Goal: Task Accomplishment & Management: Manage account settings

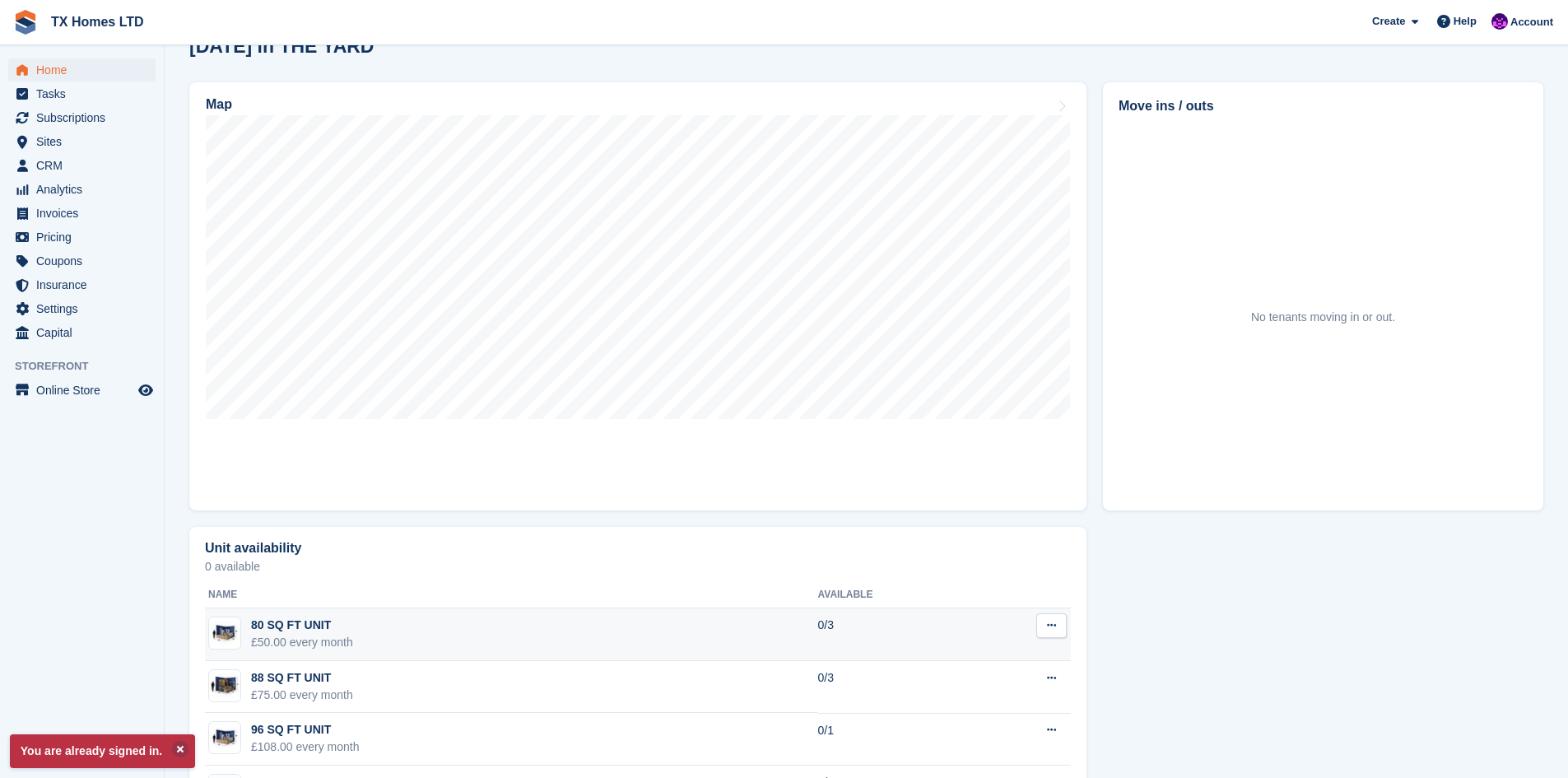
scroll to position [165, 0]
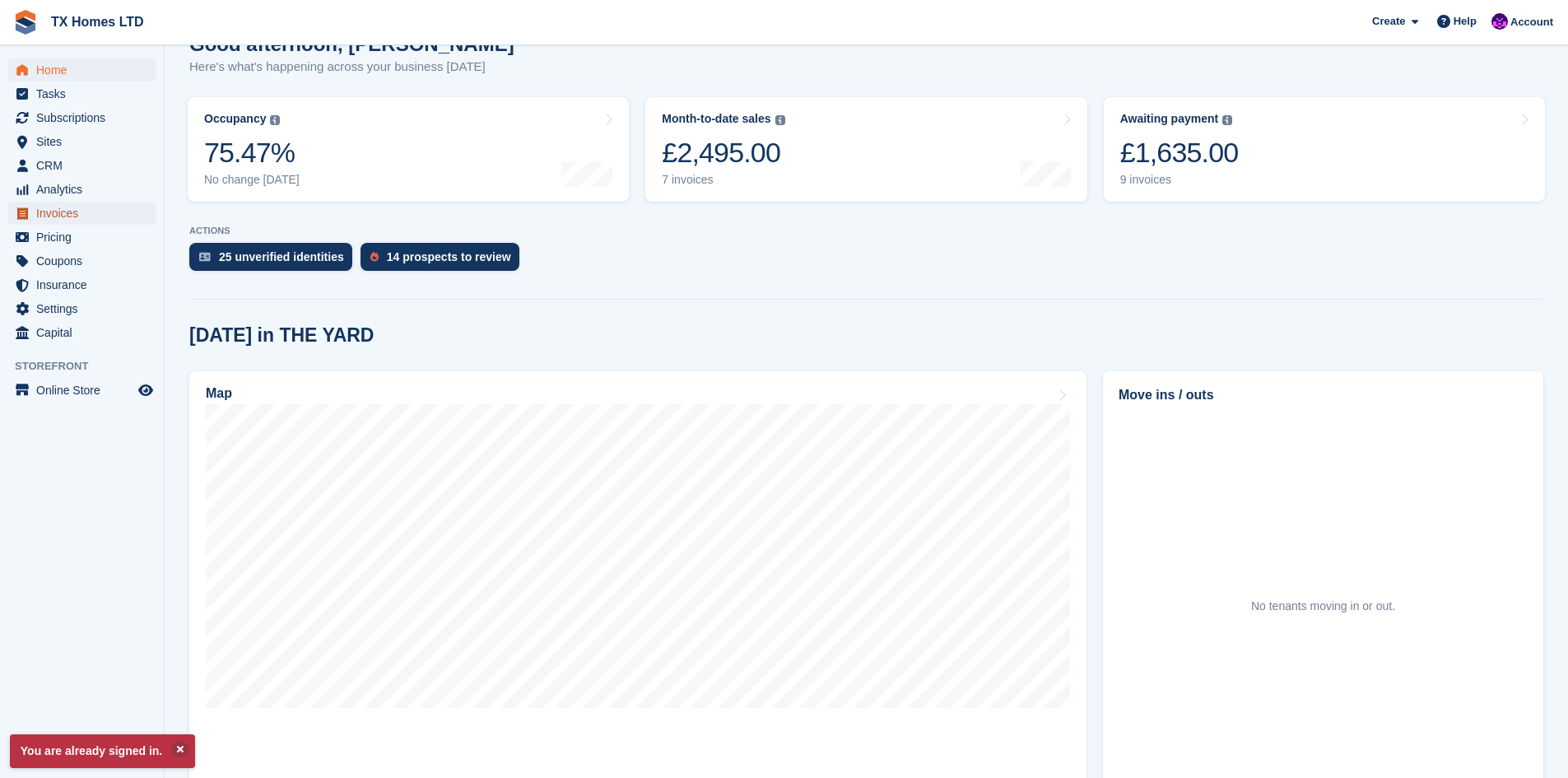
click at [66, 217] on span "Invoices" at bounding box center [86, 213] width 99 height 23
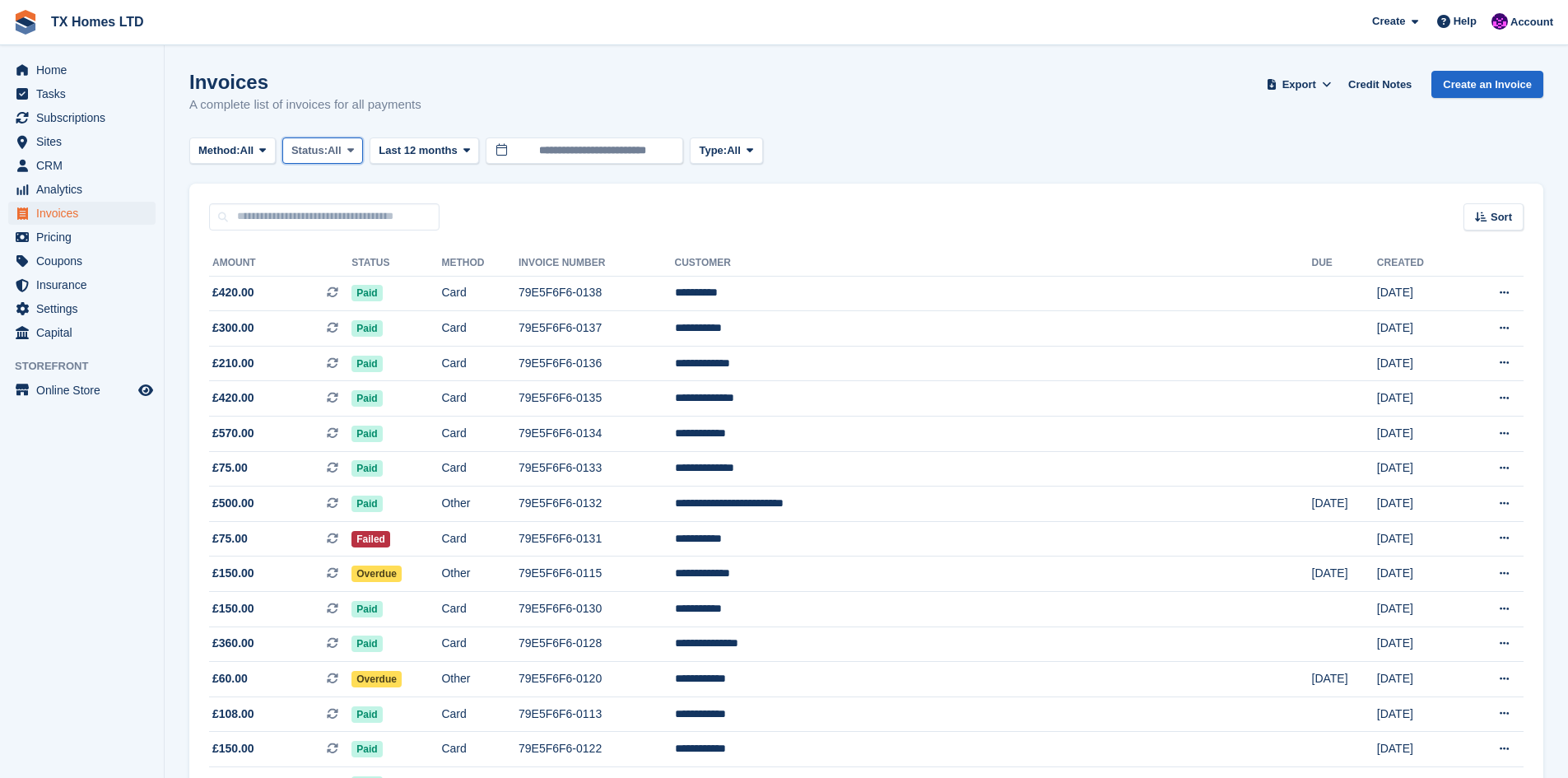
click at [334, 150] on span "All" at bounding box center [334, 150] width 14 height 16
click at [323, 280] on link "Open" at bounding box center [361, 279] width 143 height 29
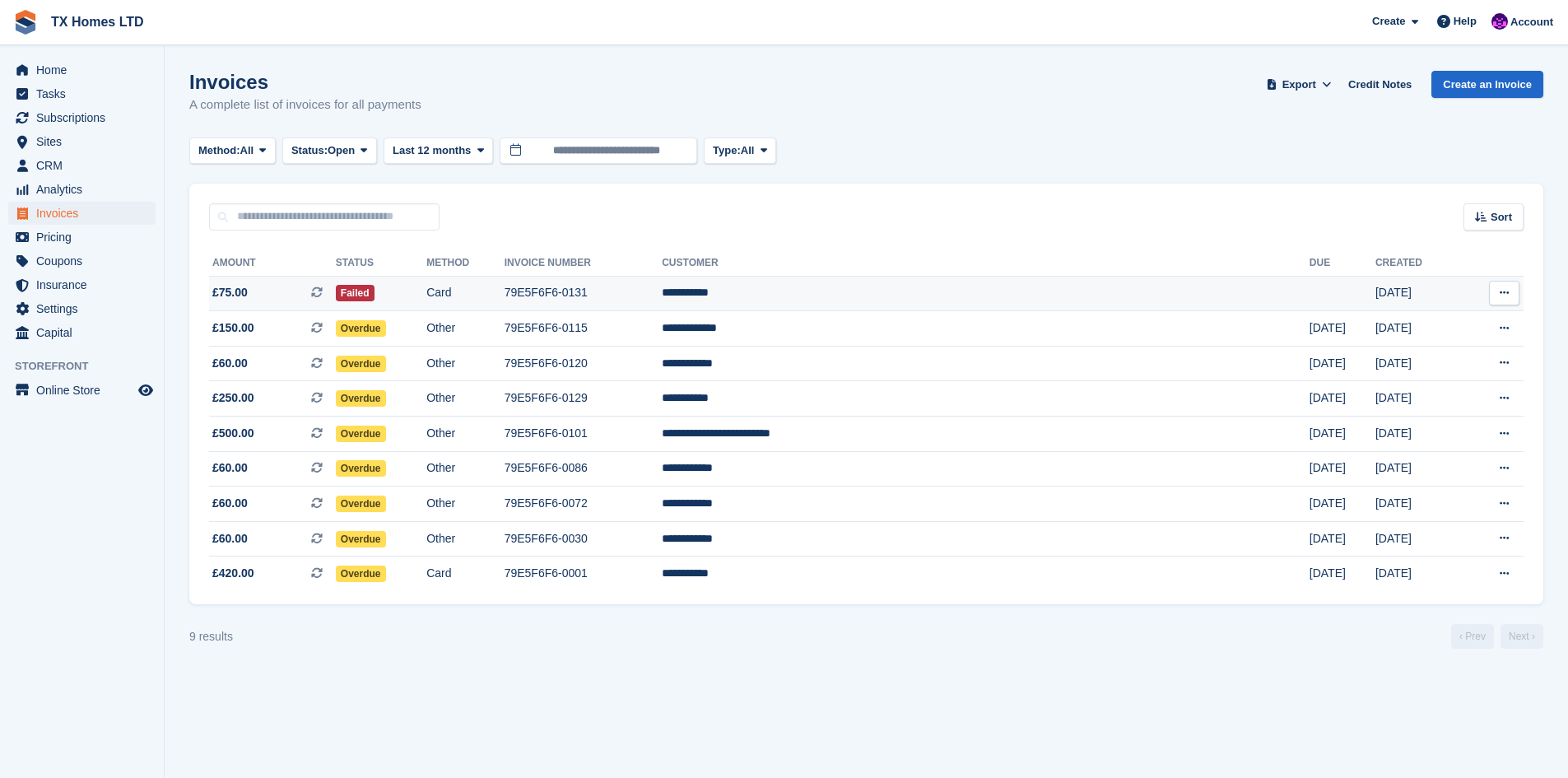
click at [662, 291] on td "79E5F6F6-0131" at bounding box center [583, 293] width 158 height 36
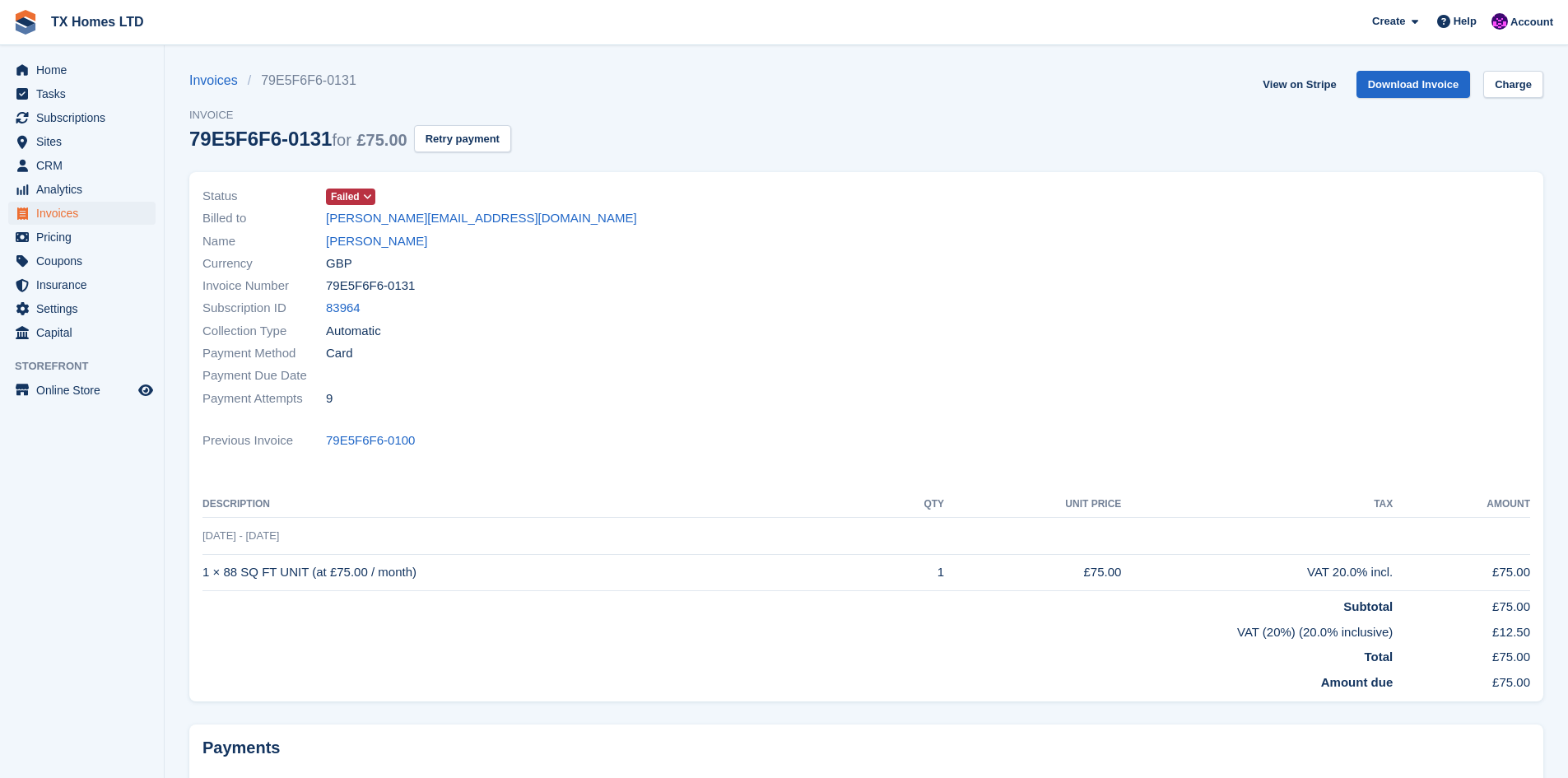
click at [361, 196] on span at bounding box center [367, 197] width 13 height 13
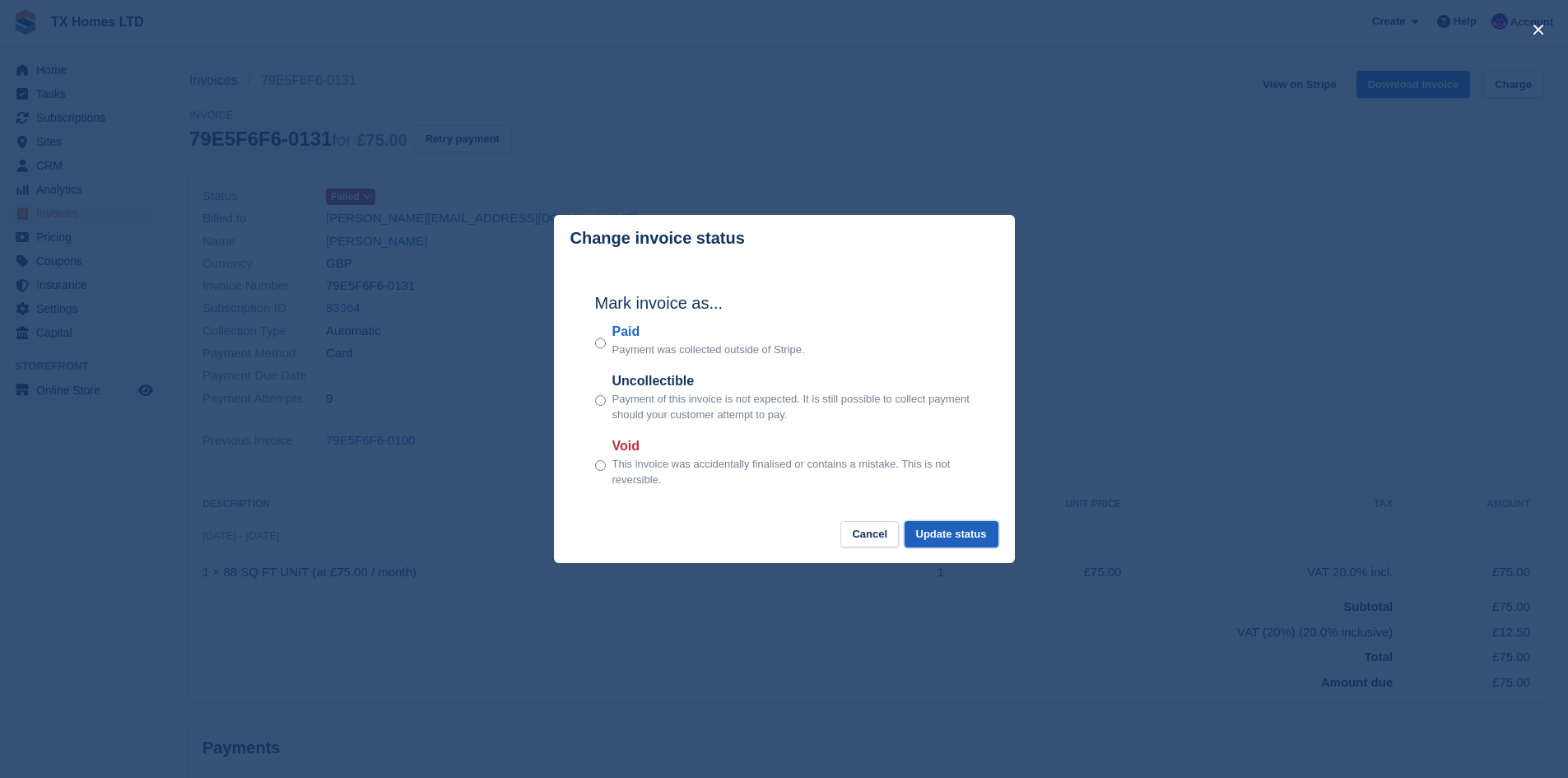
click at [923, 537] on button "Update status" at bounding box center [952, 535] width 93 height 27
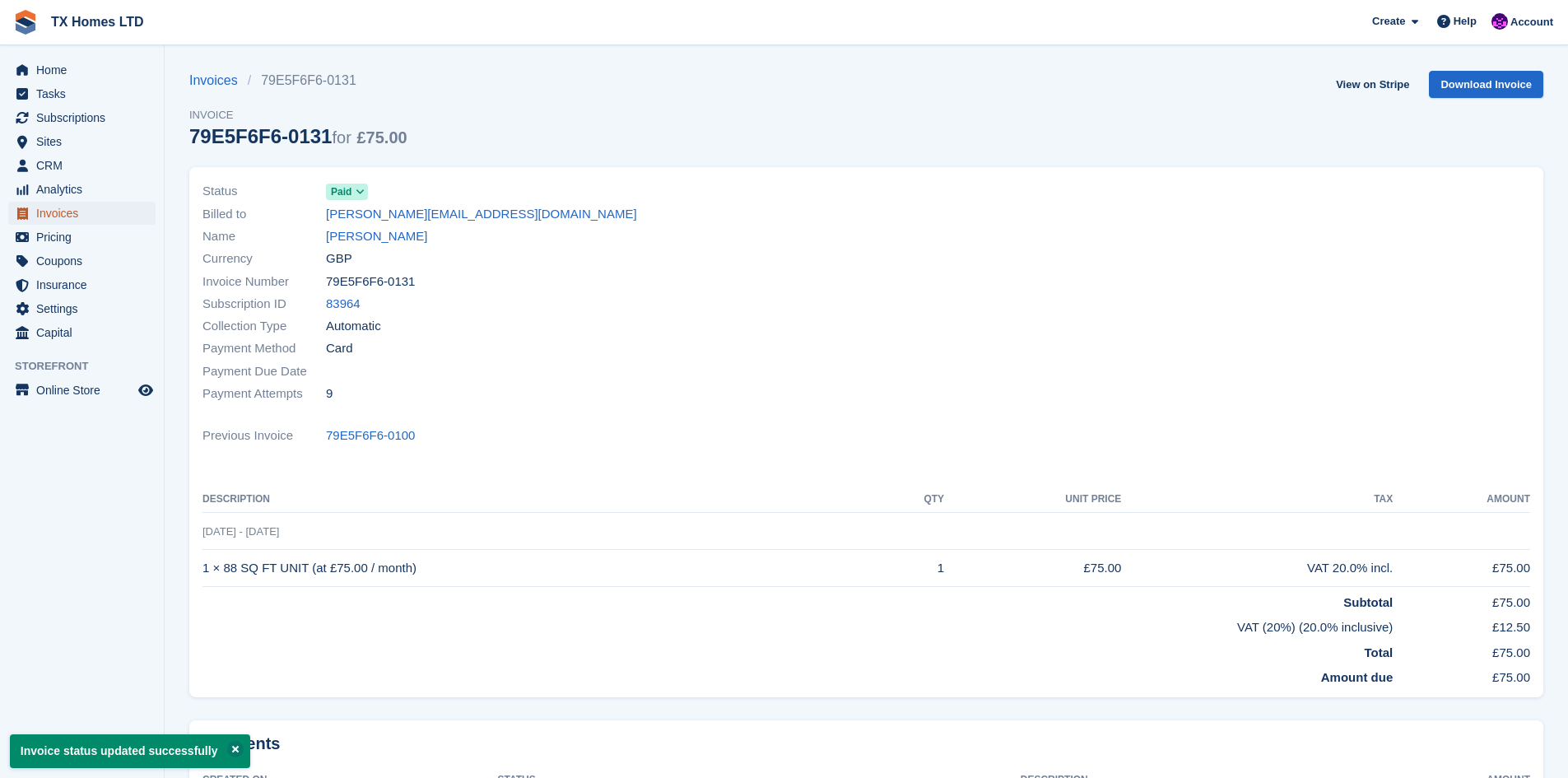
click at [54, 214] on span "Invoices" at bounding box center [86, 213] width 99 height 23
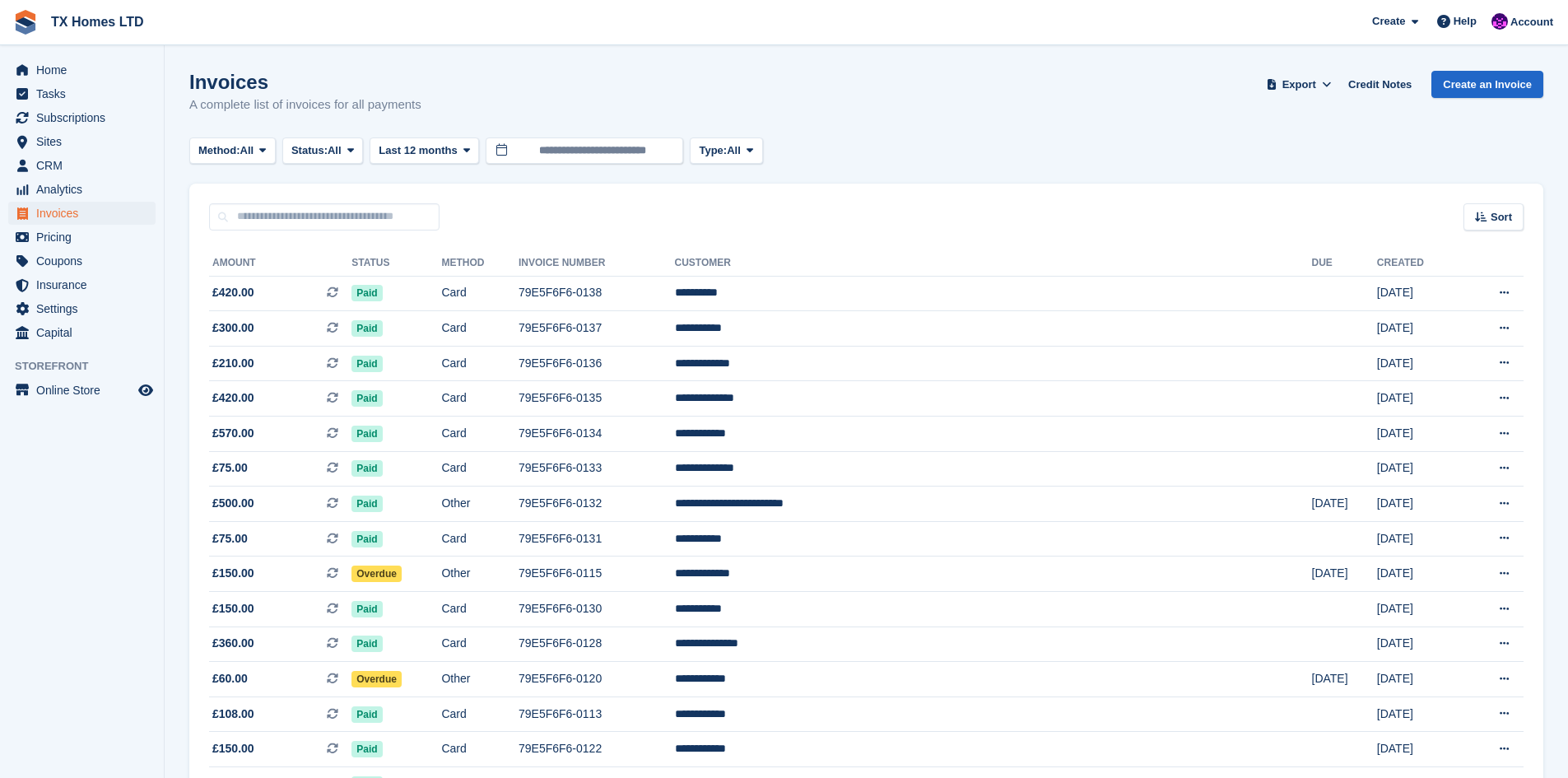
click at [330, 134] on div "Invoices A complete list of invoices for all payments Export Export Invoices Ex…" at bounding box center [866, 102] width 1354 height 63
click at [330, 140] on button "Status: All" at bounding box center [322, 151] width 81 height 27
click at [340, 278] on link "Open" at bounding box center [361, 279] width 143 height 29
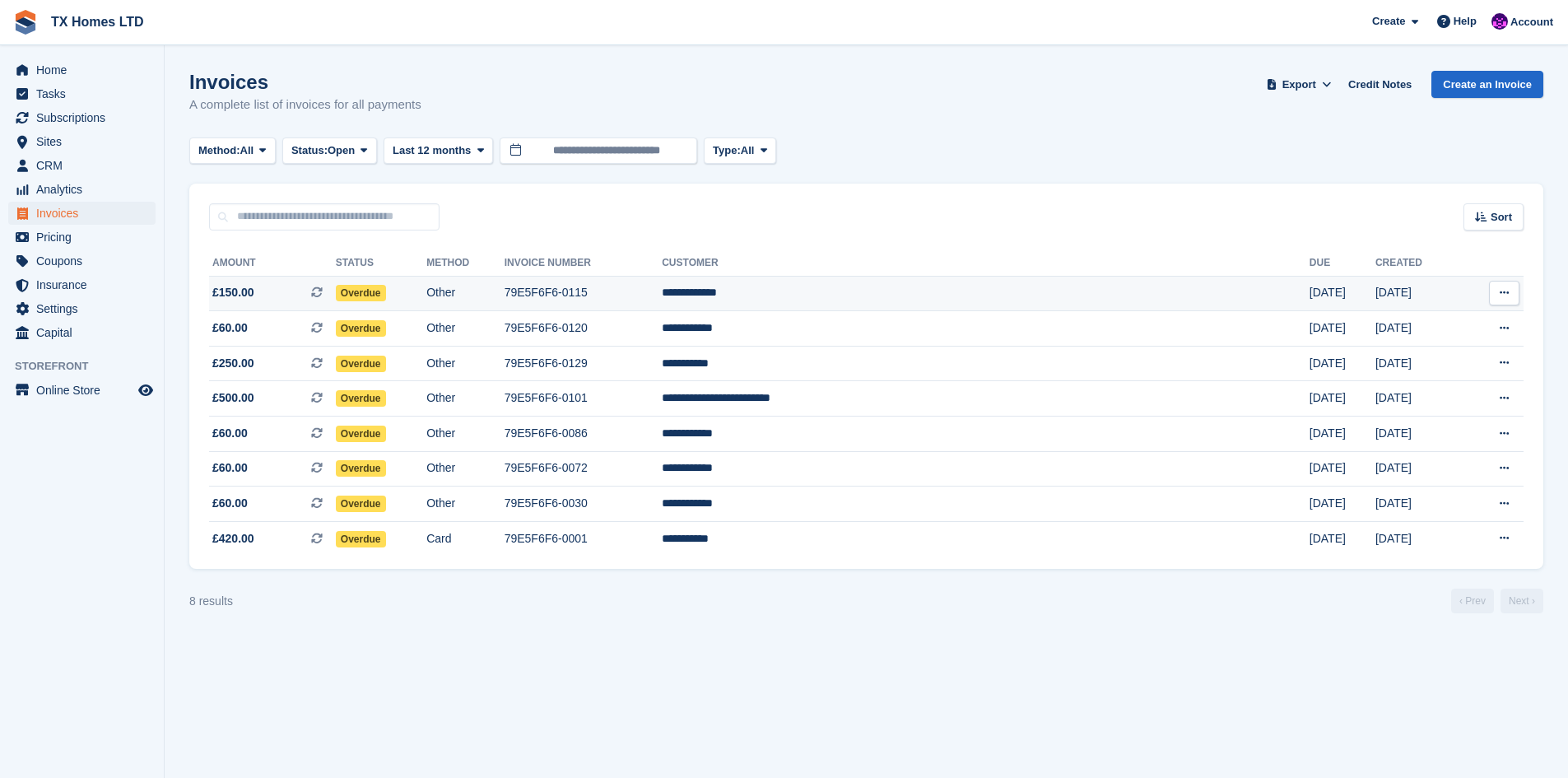
click at [289, 291] on span "£150.00 This is a recurring subscription invoice." at bounding box center [272, 292] width 126 height 17
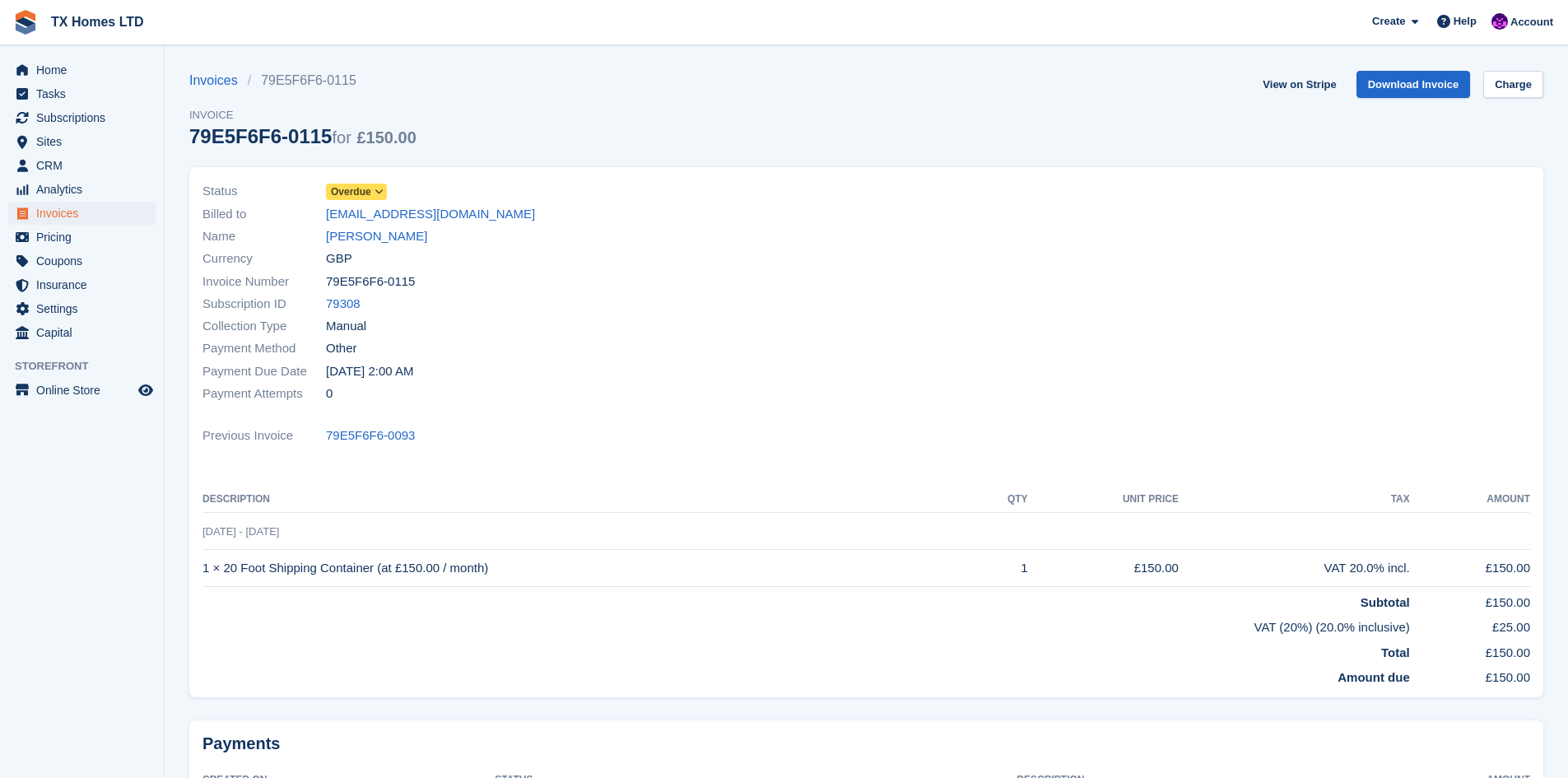
click at [360, 198] on span "Overdue" at bounding box center [351, 192] width 40 height 15
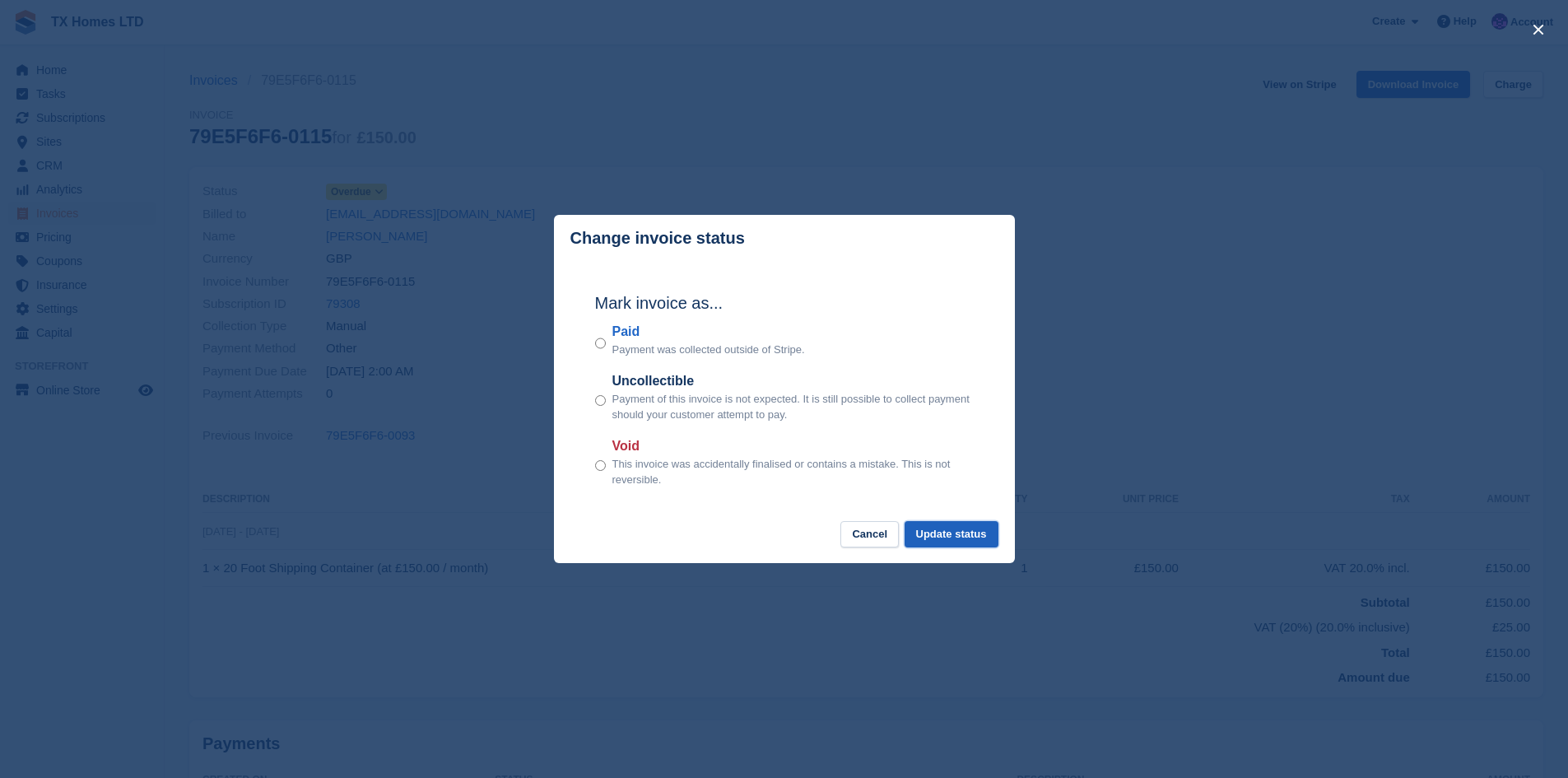
click at [925, 528] on button "Update status" at bounding box center [952, 535] width 93 height 27
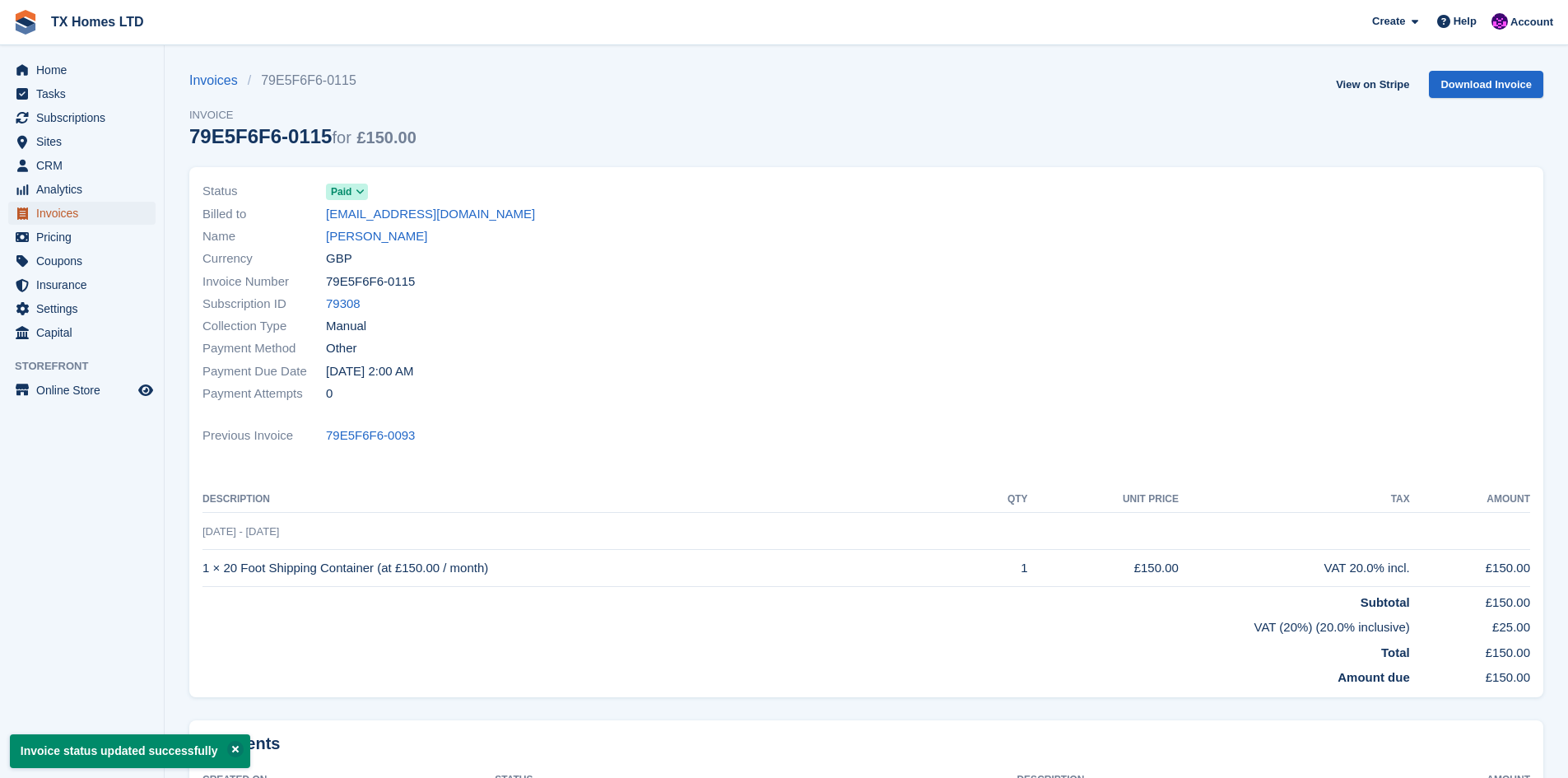
click at [53, 206] on span "Invoices" at bounding box center [86, 213] width 99 height 23
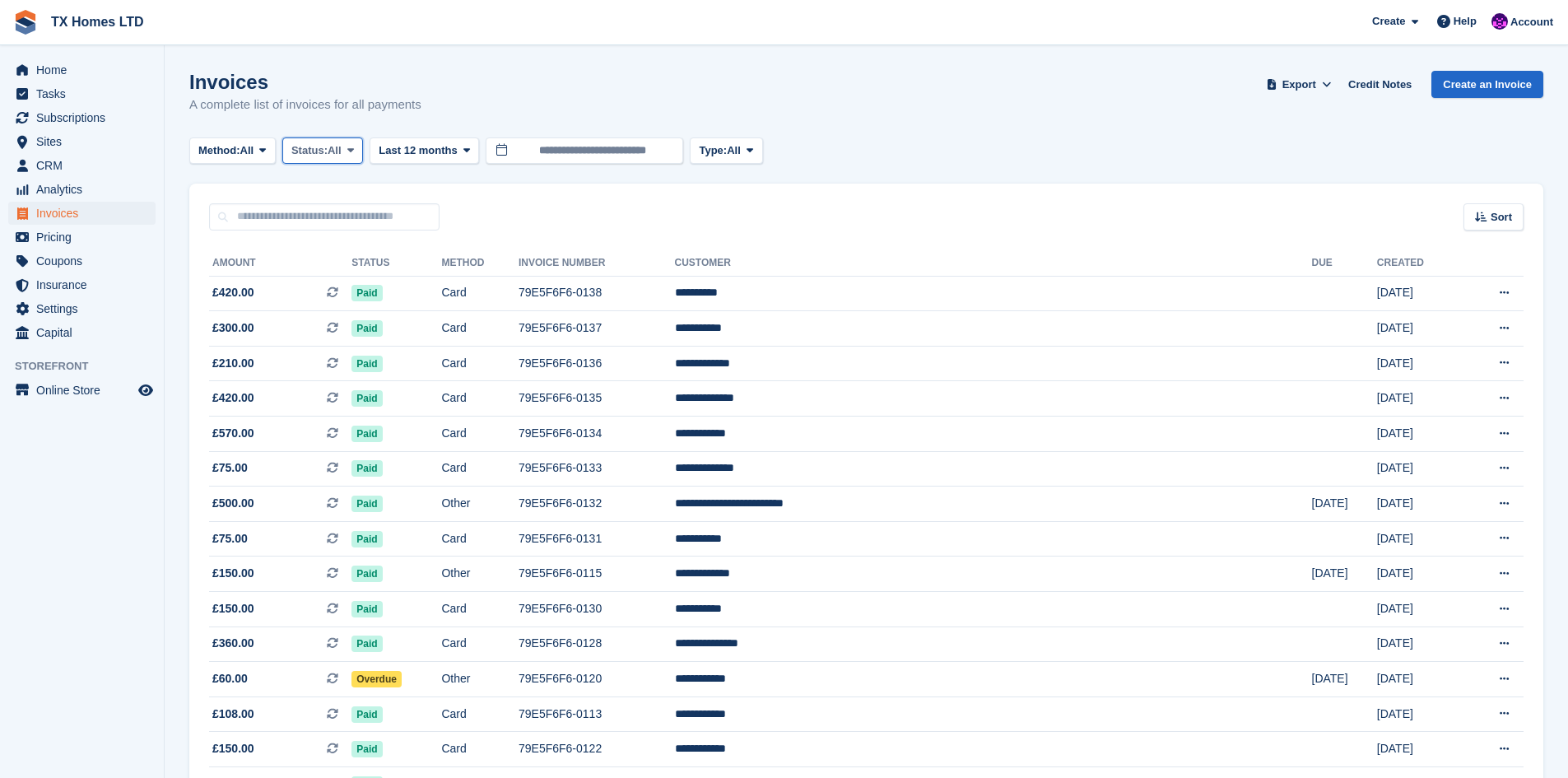
click at [313, 145] on span "Status:" at bounding box center [310, 150] width 37 height 16
click at [354, 268] on link "Open" at bounding box center [361, 279] width 143 height 29
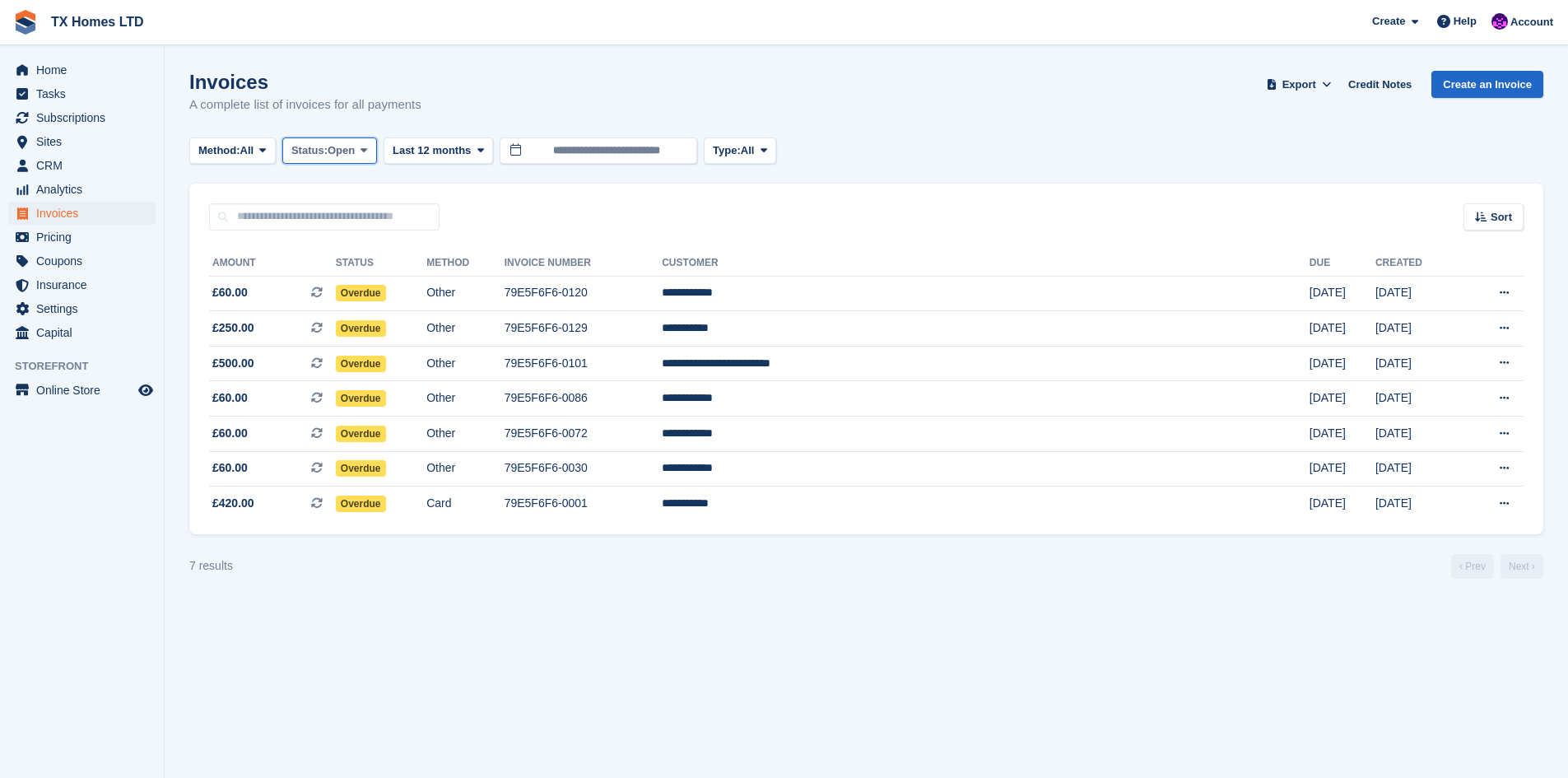
click at [326, 149] on span "Status:" at bounding box center [310, 150] width 37 height 16
click at [444, 91] on div "Invoices A complete list of invoices for all payments Export Export Invoices Ex…" at bounding box center [866, 102] width 1354 height 63
click at [56, 182] on span "Analytics" at bounding box center [86, 189] width 99 height 23
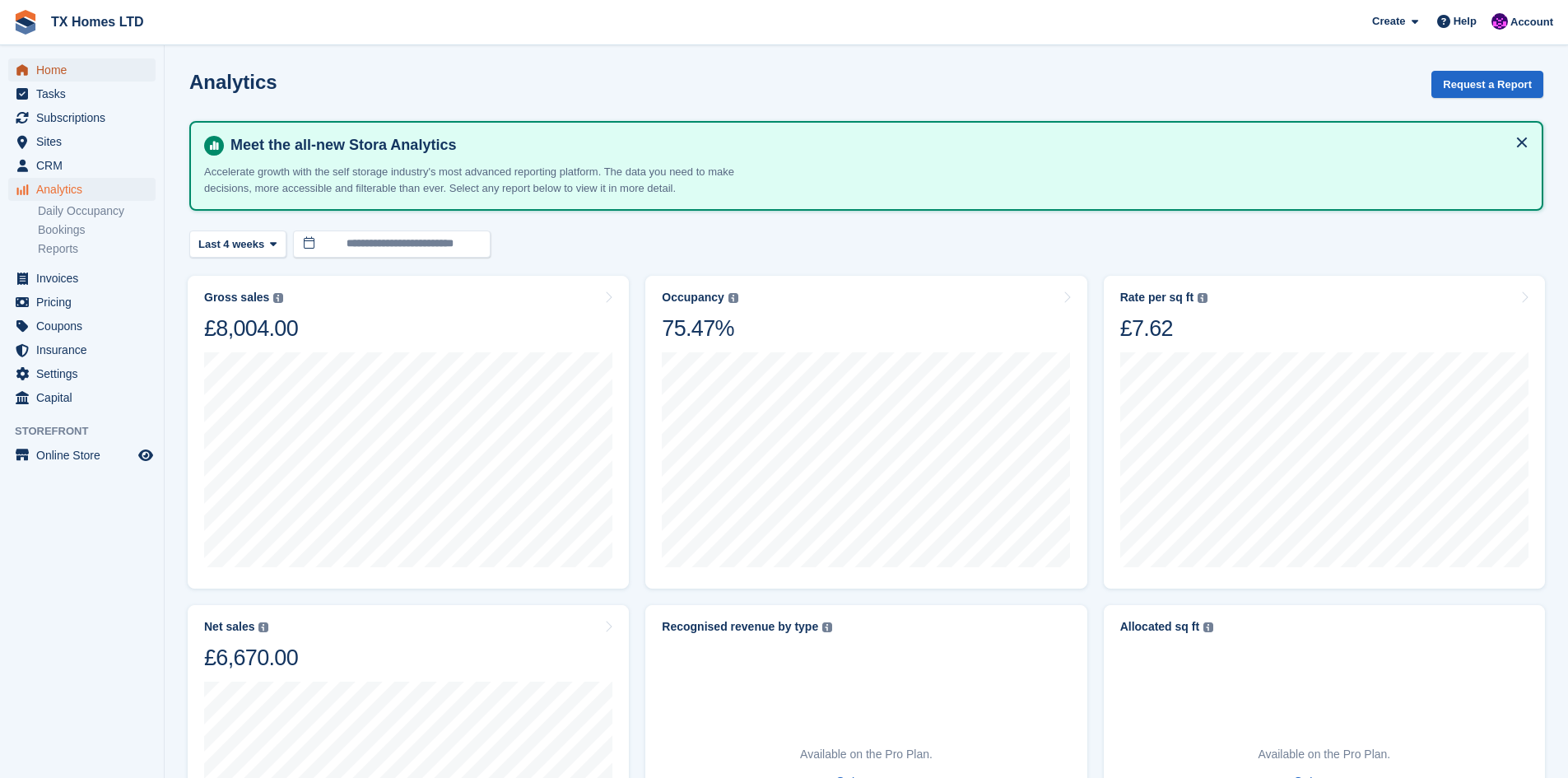
click at [79, 72] on span "Home" at bounding box center [86, 70] width 99 height 23
